Goal: Transaction & Acquisition: Purchase product/service

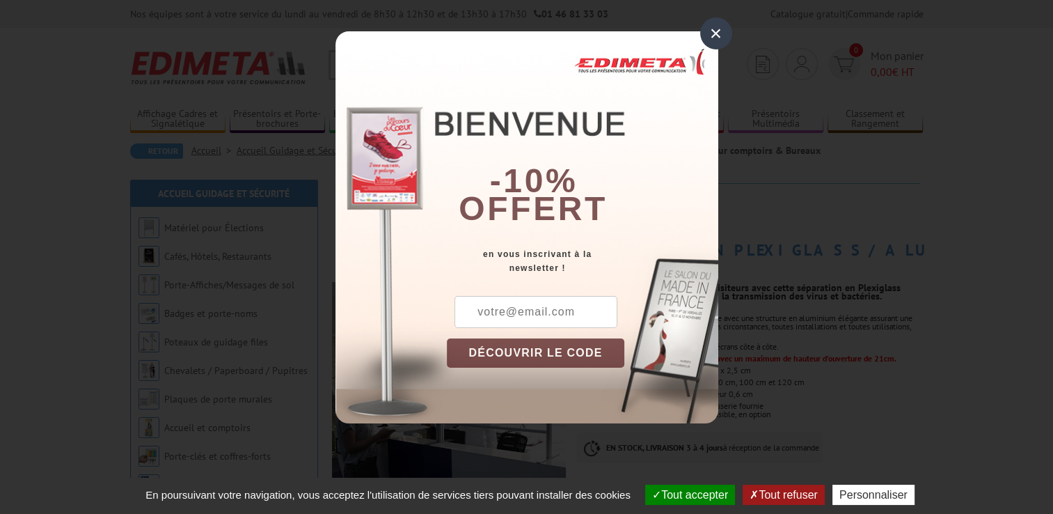
click at [719, 32] on div "×" at bounding box center [716, 33] width 32 height 32
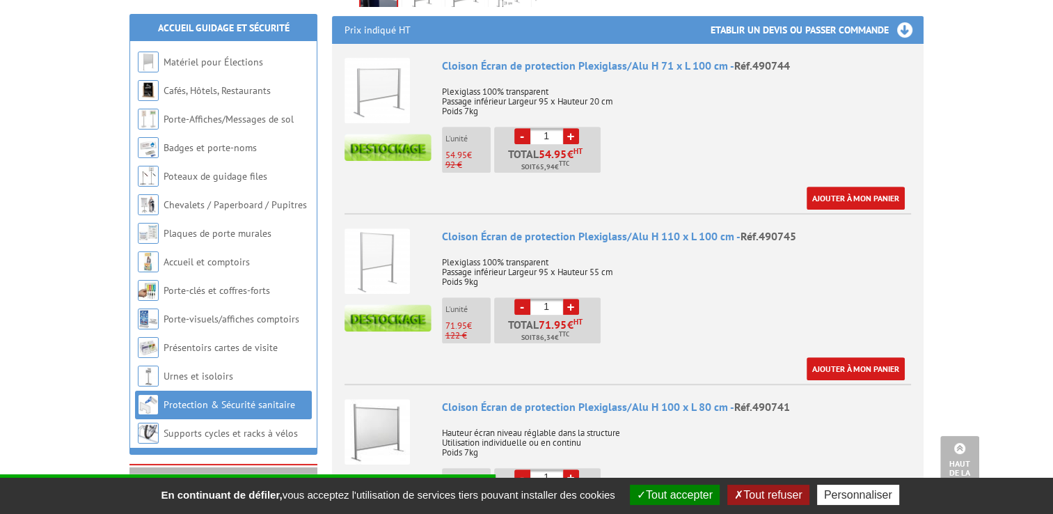
scroll to position [593, 0]
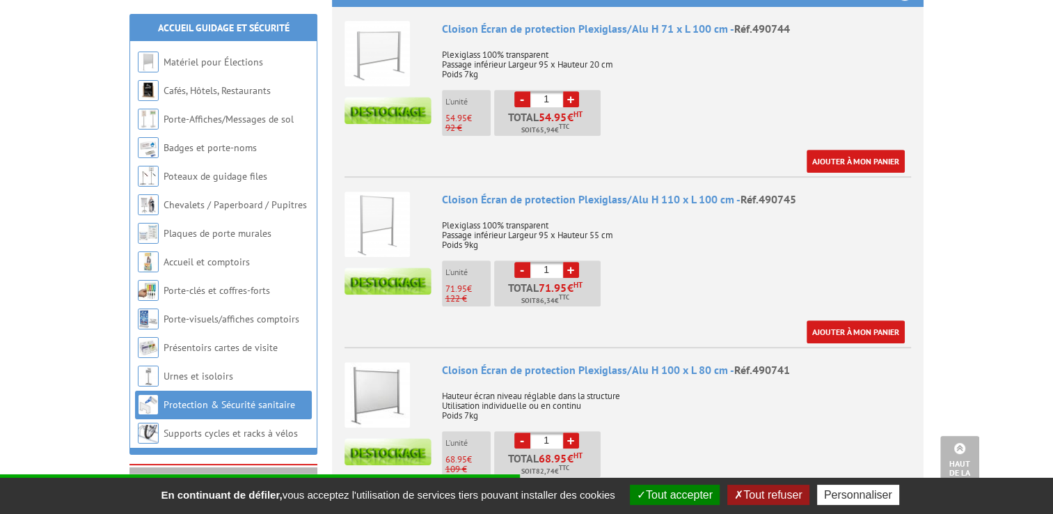
click at [574, 262] on link "+" at bounding box center [571, 270] width 16 height 16
type input "5"
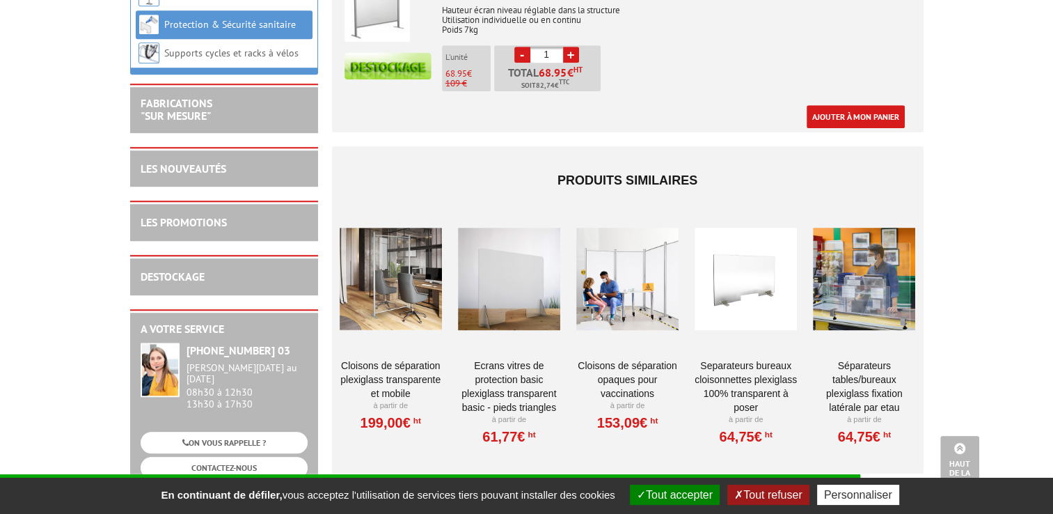
scroll to position [992, 0]
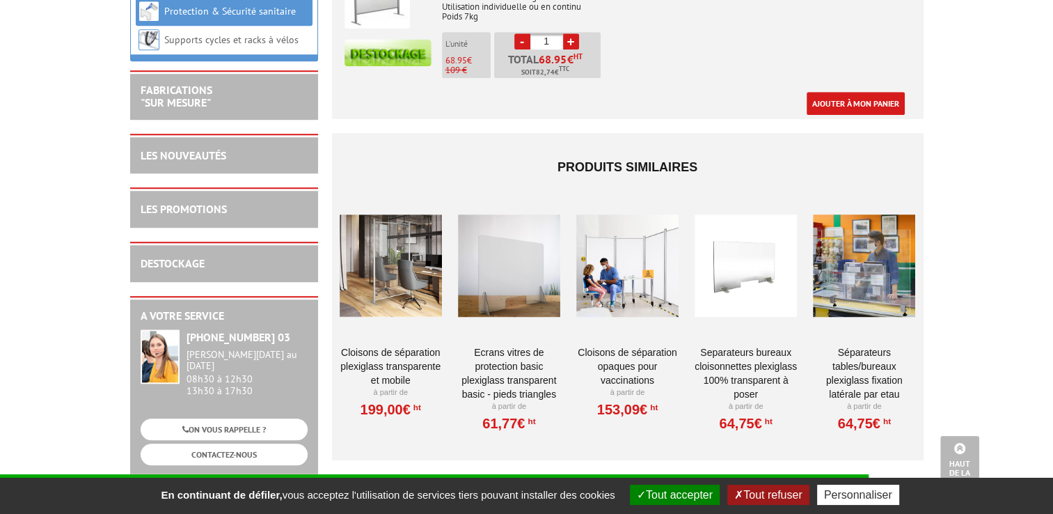
click at [395, 345] on link "Cloisons de séparation Plexiglass transparente et mobile" at bounding box center [391, 366] width 102 height 42
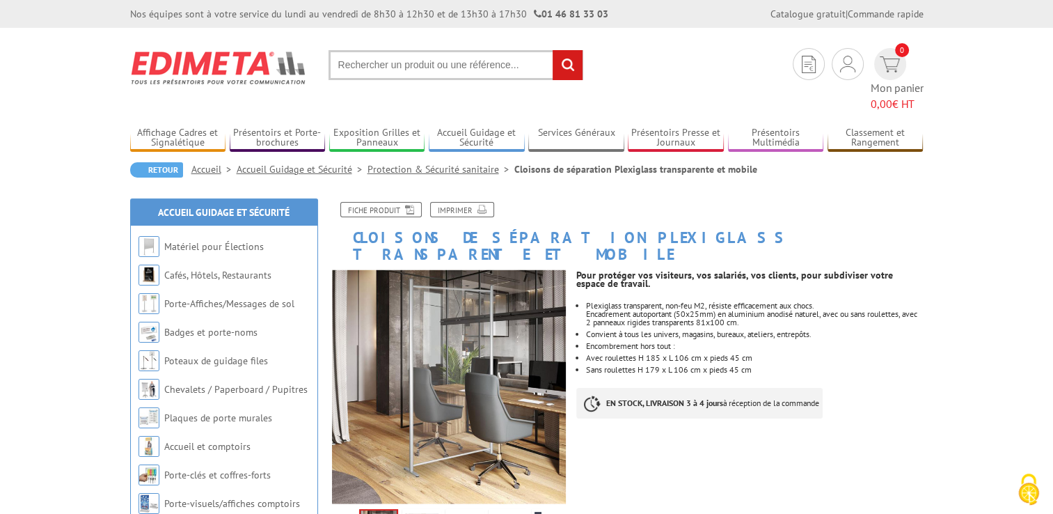
click at [445, 163] on link "Protection & Sécurité sanitaire" at bounding box center [441, 169] width 147 height 13
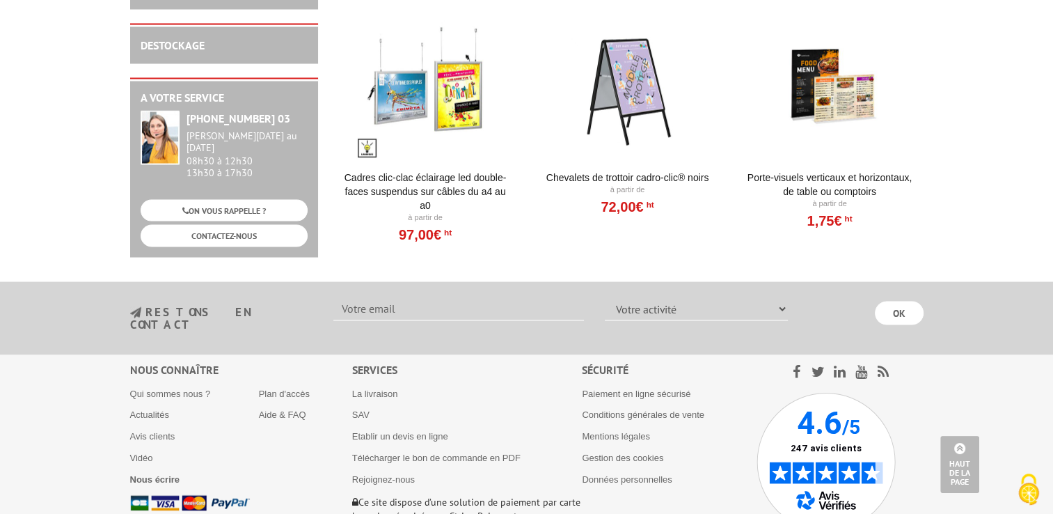
scroll to position [2680, 0]
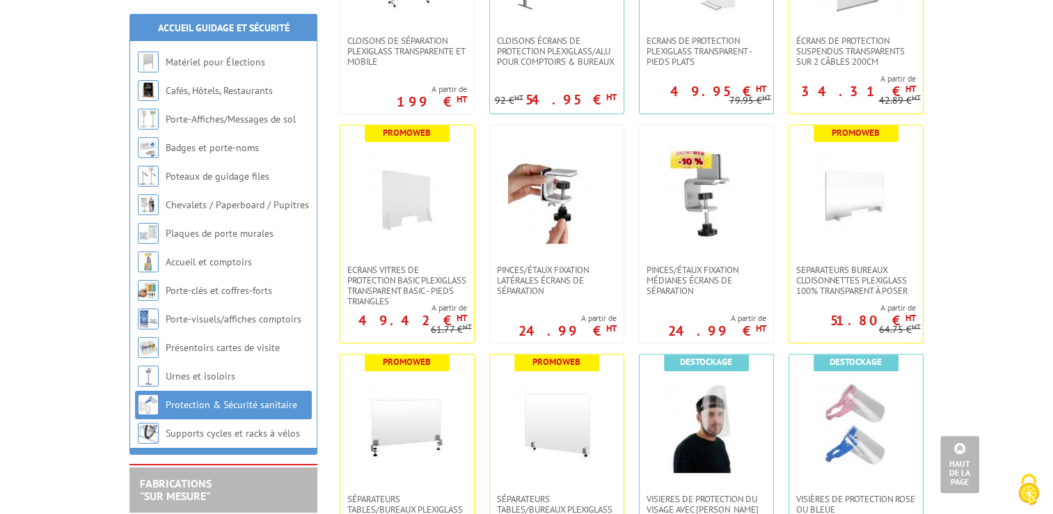
scroll to position [0, 0]
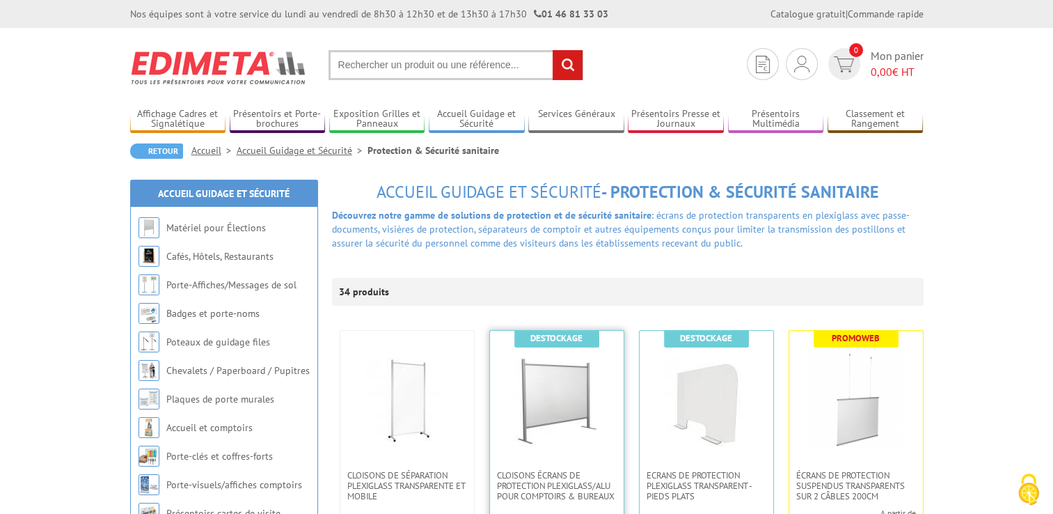
click at [584, 376] on img at bounding box center [556, 399] width 97 height 97
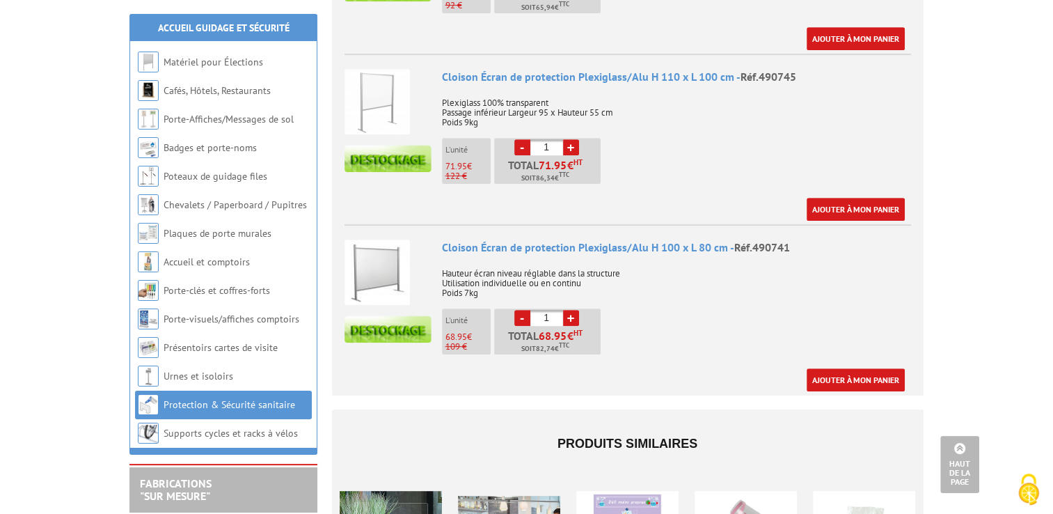
scroll to position [723, 0]
